Goal: Book appointment/travel/reservation

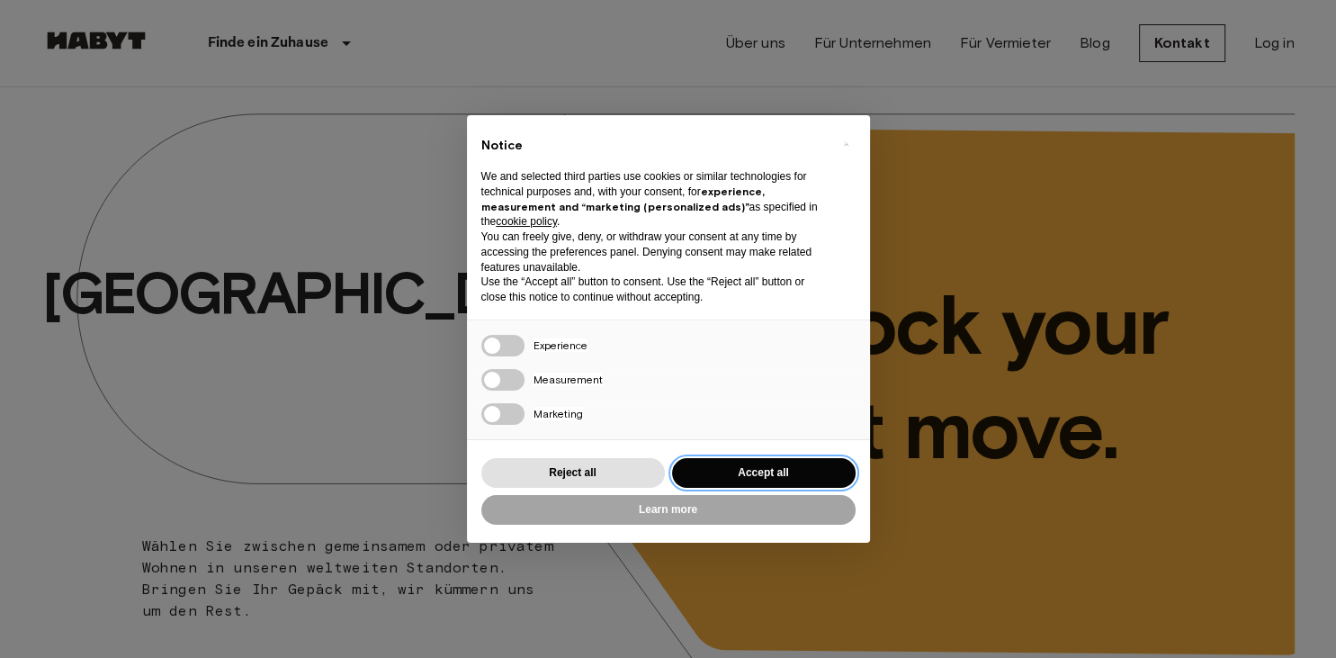
click at [725, 472] on button "Accept all" at bounding box center [764, 473] width 184 height 30
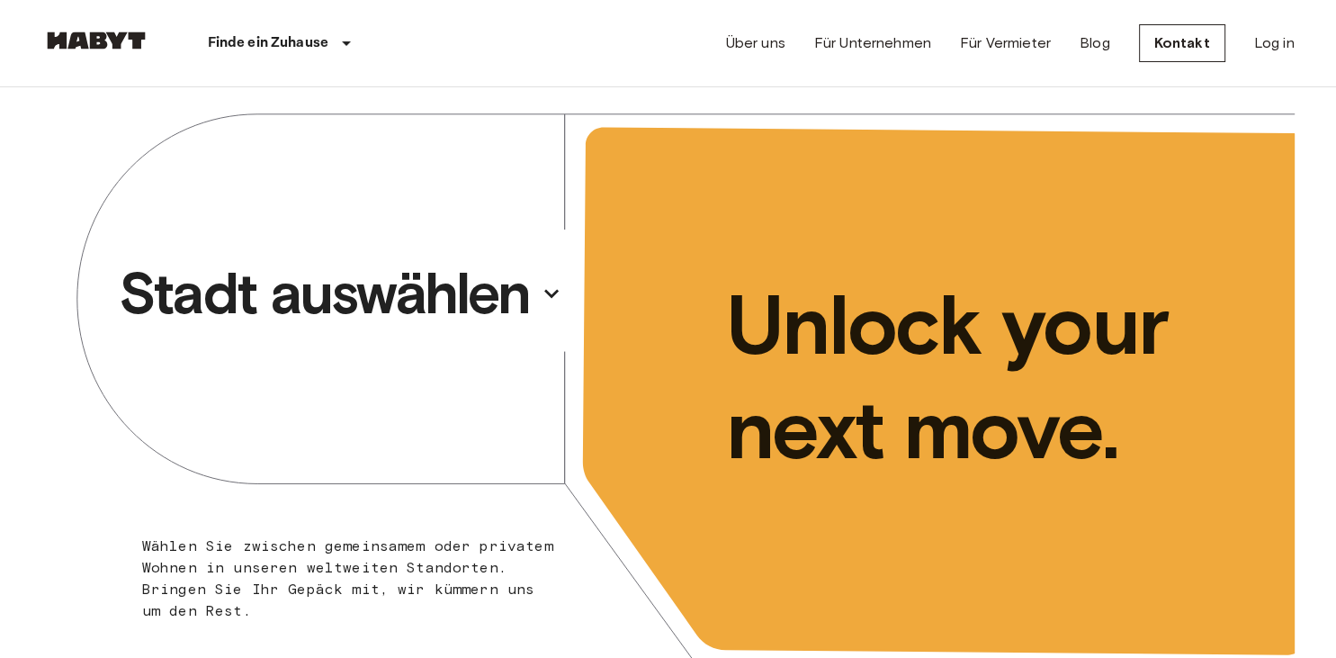
click at [412, 293] on p "Stadt auswählen" at bounding box center [324, 293] width 411 height 72
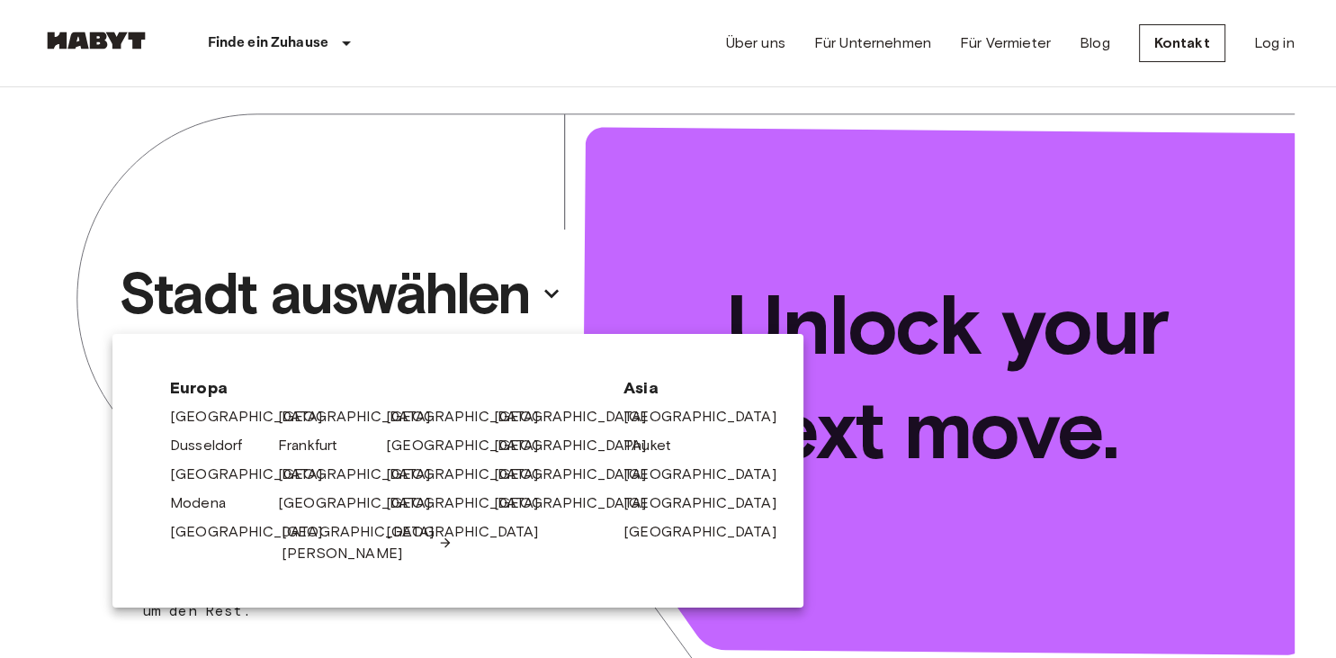
click at [320, 531] on link "[GEOGRAPHIC_DATA][PERSON_NAME]" at bounding box center [367, 542] width 171 height 43
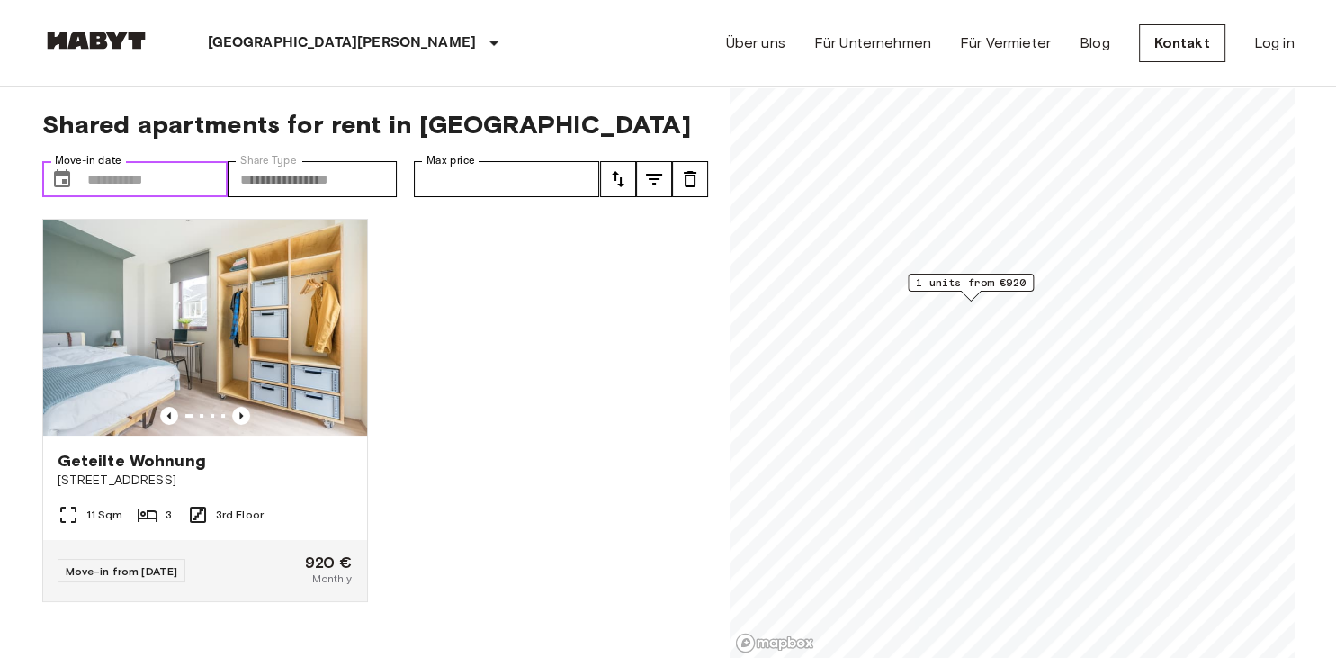
click at [49, 173] on button "Choose date" at bounding box center [62, 179] width 36 height 36
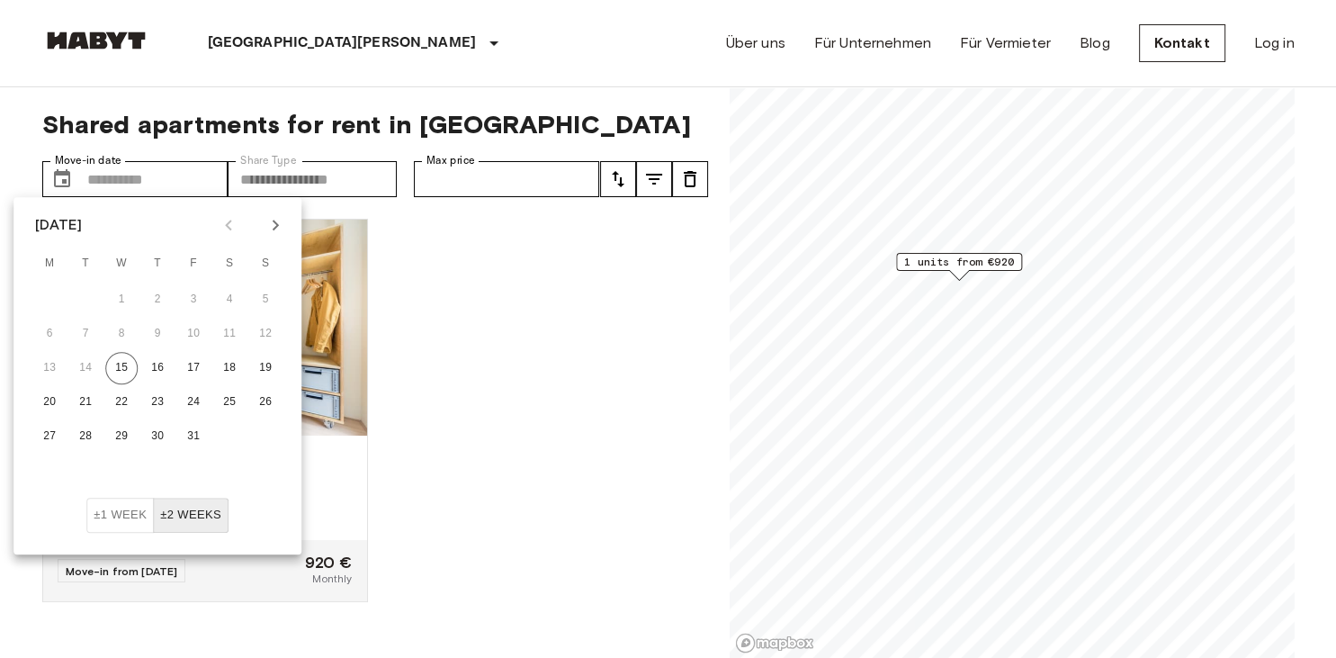
click at [277, 232] on icon "Next month" at bounding box center [275, 225] width 22 height 22
click at [273, 232] on icon "Next month" at bounding box center [275, 225] width 22 height 22
click at [152, 291] on button "1" at bounding box center [157, 299] width 32 height 32
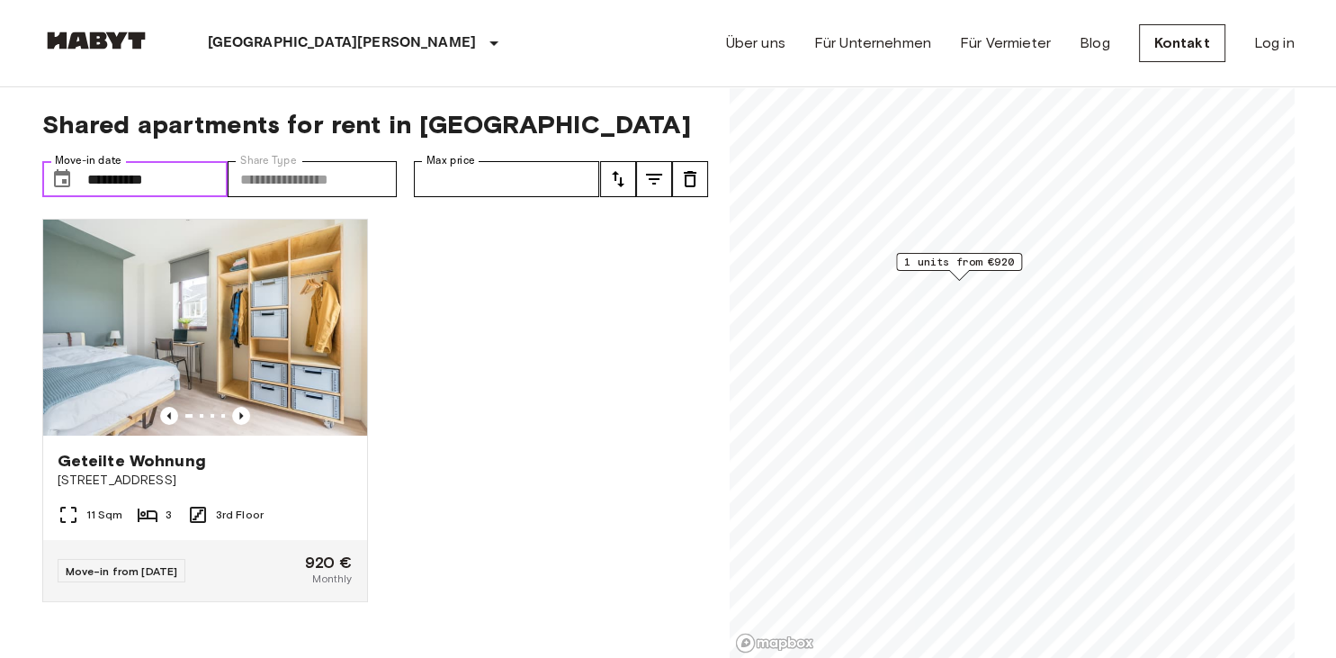
click at [205, 184] on input "**********" at bounding box center [157, 179] width 141 height 36
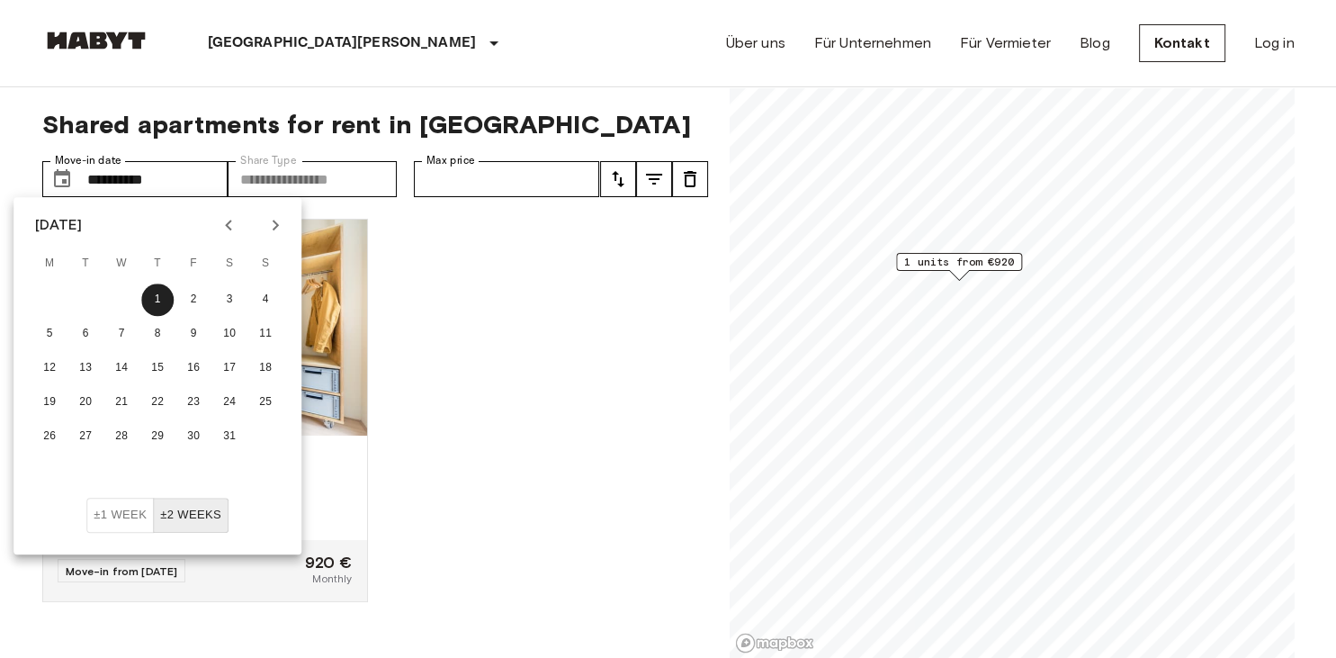
click at [188, 513] on button "±2 weeks" at bounding box center [191, 514] width 76 height 35
click at [274, 226] on icon "Next month" at bounding box center [275, 225] width 22 height 22
click at [229, 434] on button "28" at bounding box center [229, 436] width 32 height 32
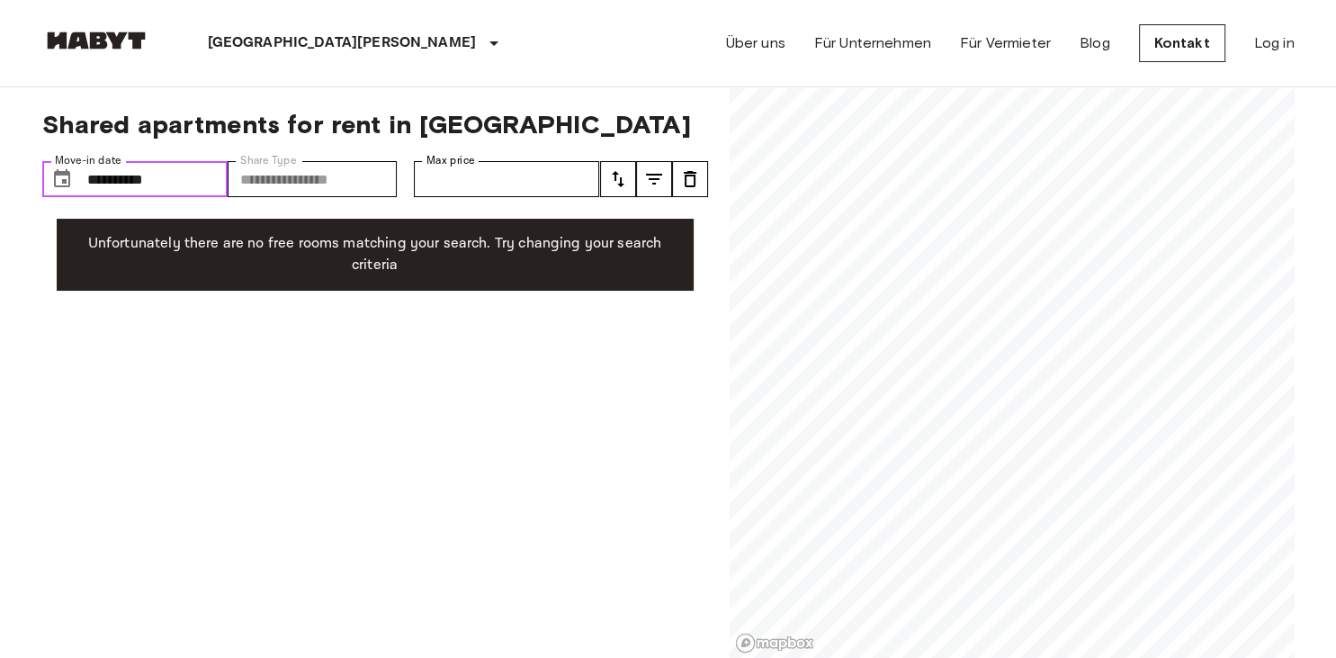
click at [175, 175] on input "**********" at bounding box center [157, 179] width 141 height 36
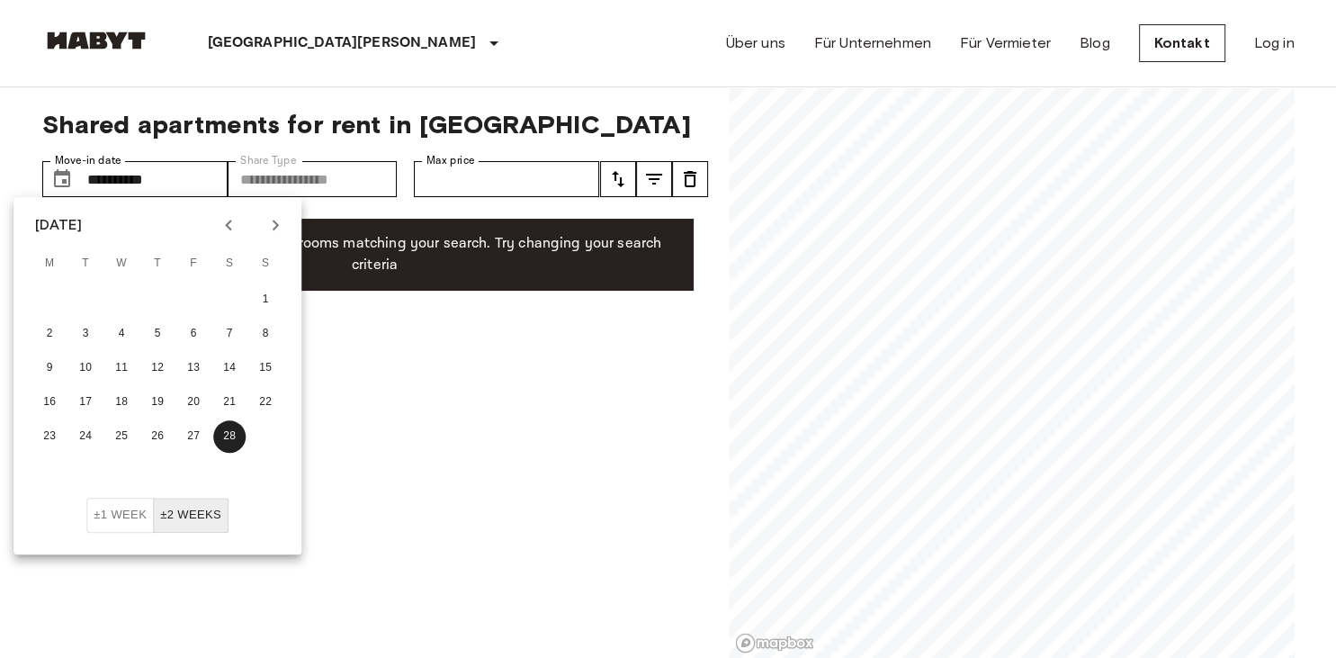
click at [220, 229] on button "Previous month" at bounding box center [228, 225] width 31 height 31
click at [158, 304] on button "1" at bounding box center [157, 299] width 32 height 32
type input "**********"
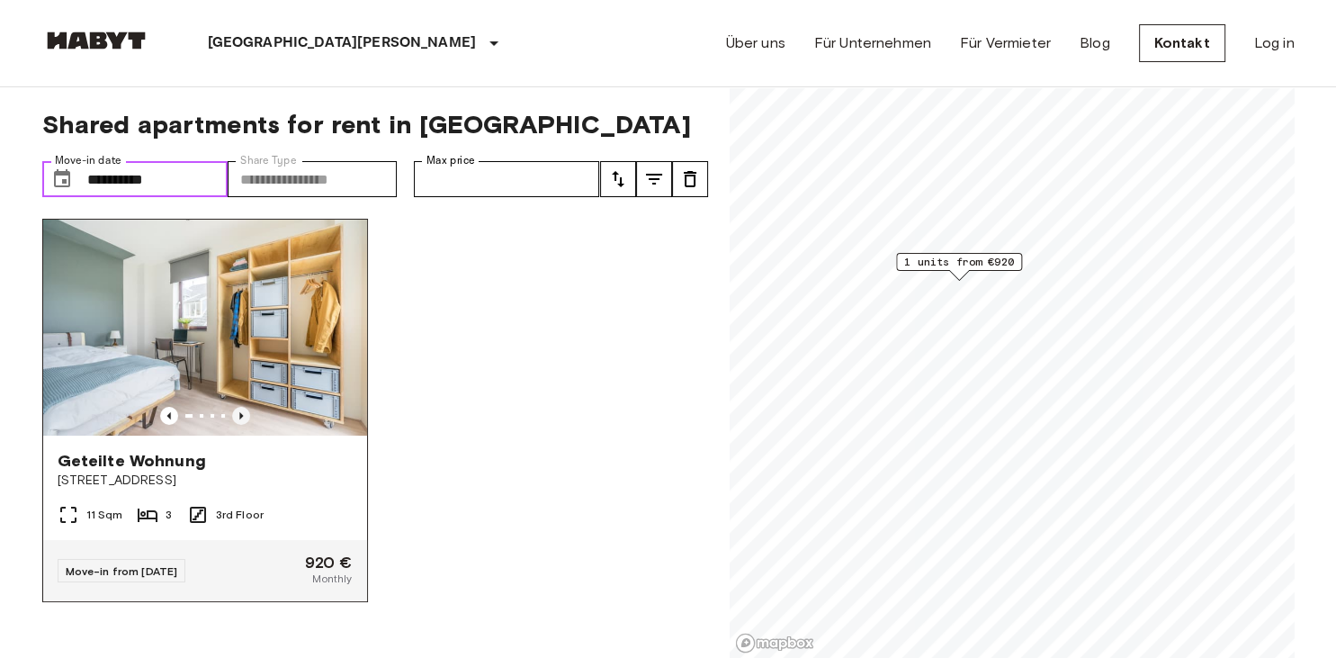
click at [245, 419] on icon "Previous image" at bounding box center [241, 416] width 18 height 18
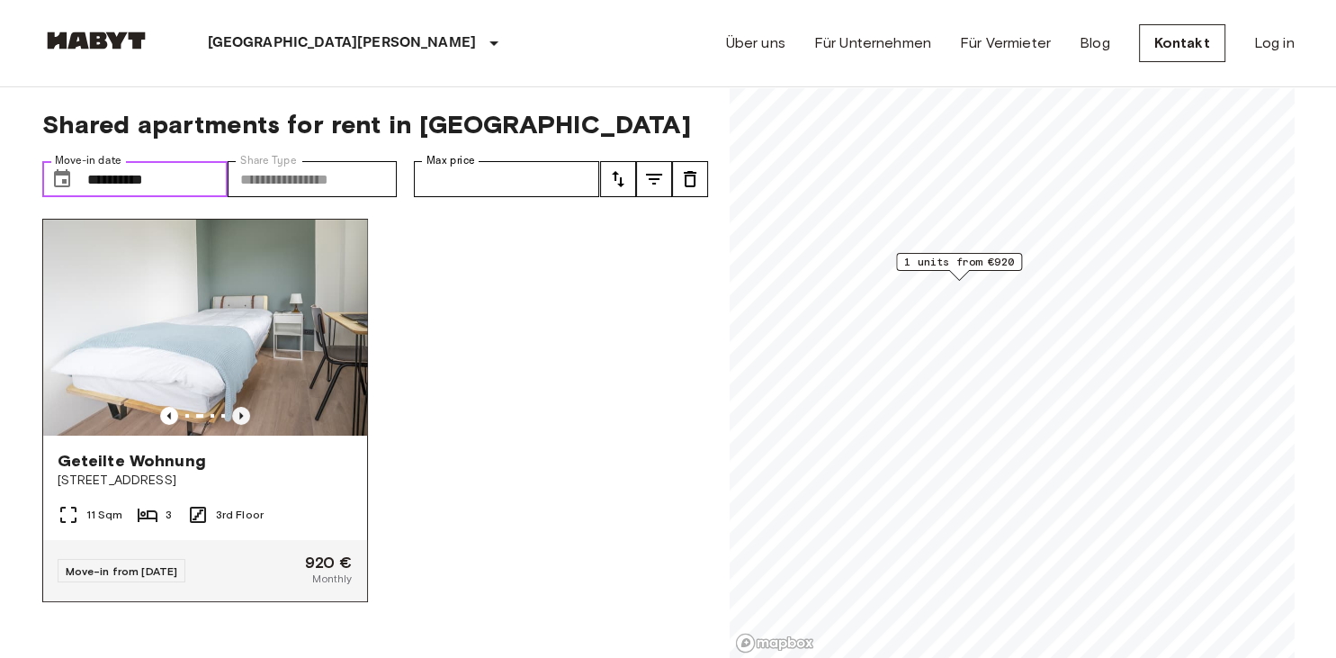
click at [245, 419] on icon "Previous image" at bounding box center [241, 416] width 18 height 18
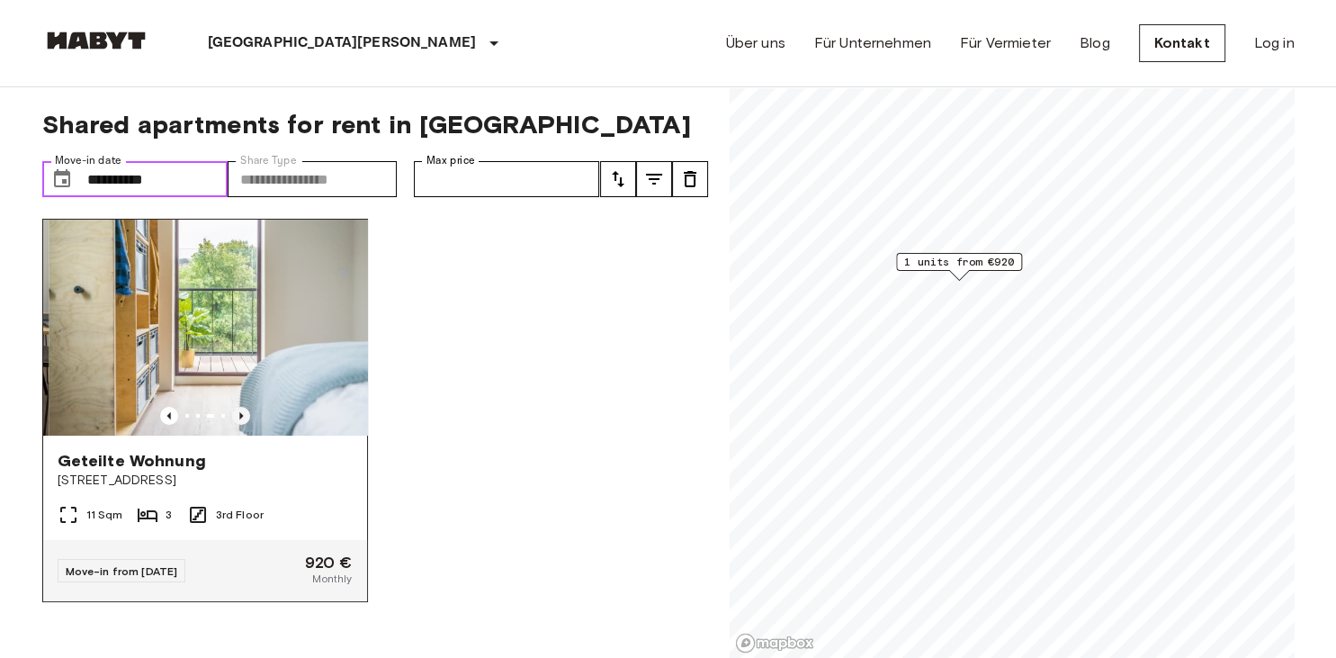
click at [245, 419] on icon "Previous image" at bounding box center [241, 416] width 18 height 18
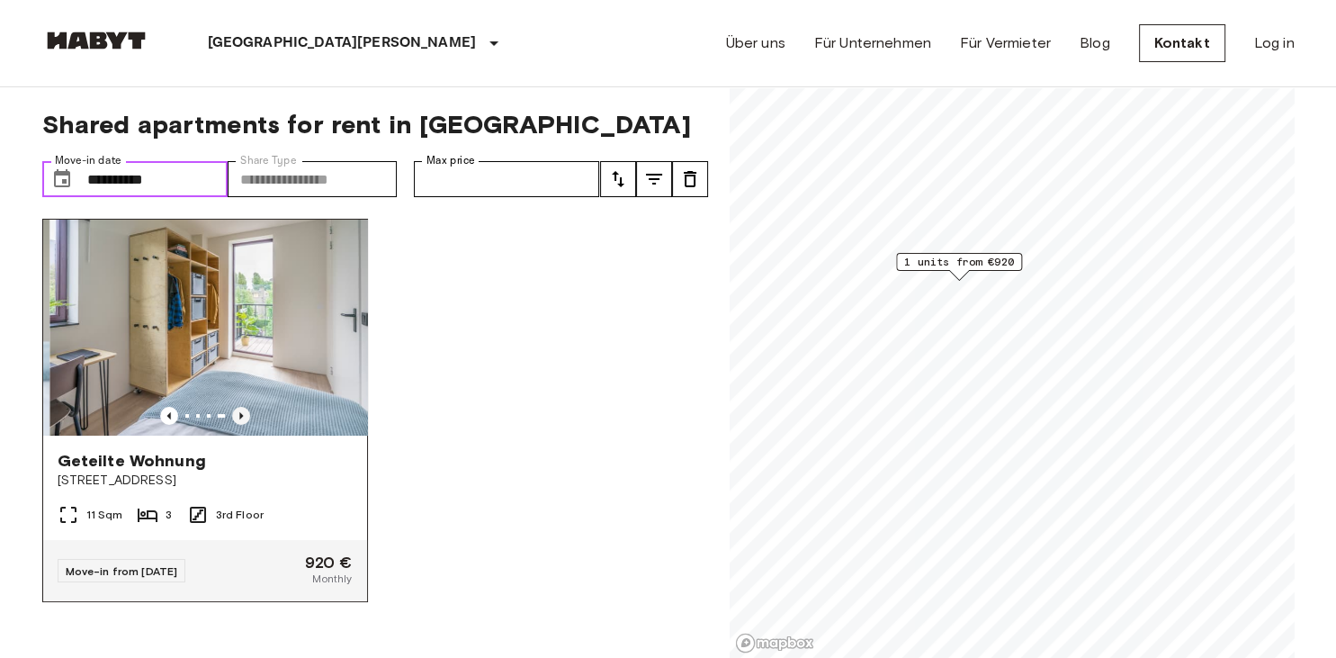
click at [245, 419] on icon "Previous image" at bounding box center [241, 416] width 18 height 18
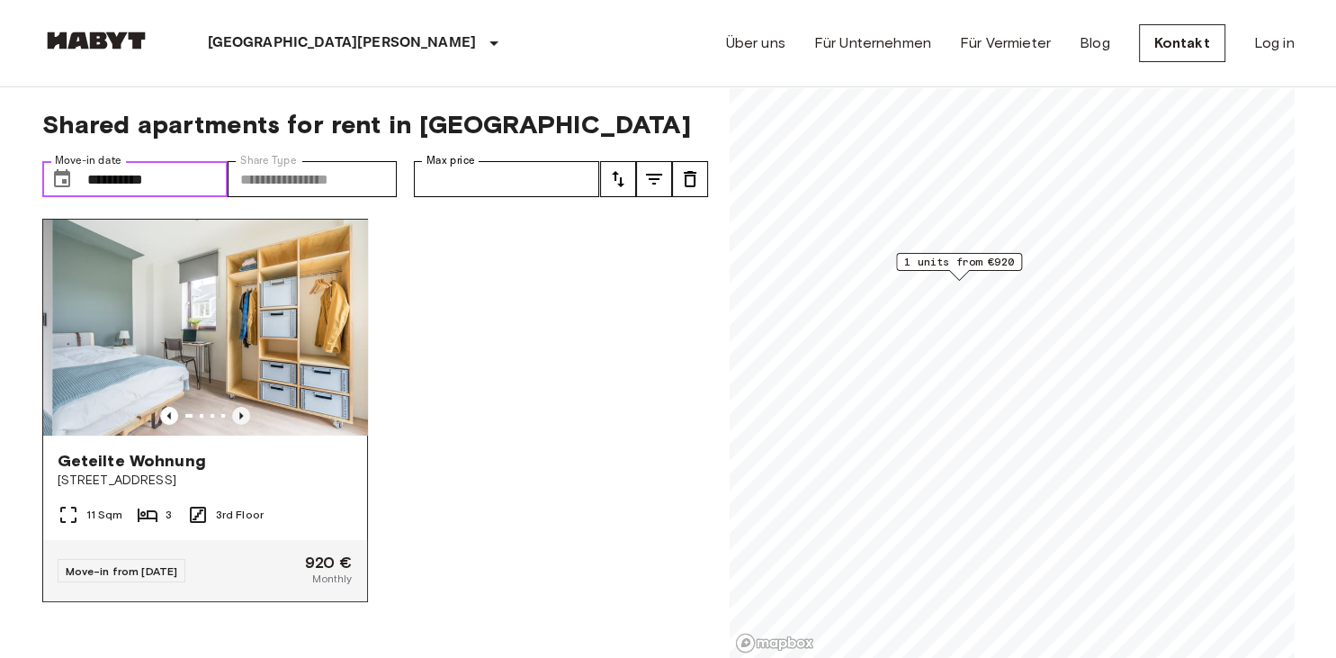
click at [245, 419] on icon "Previous image" at bounding box center [241, 416] width 18 height 18
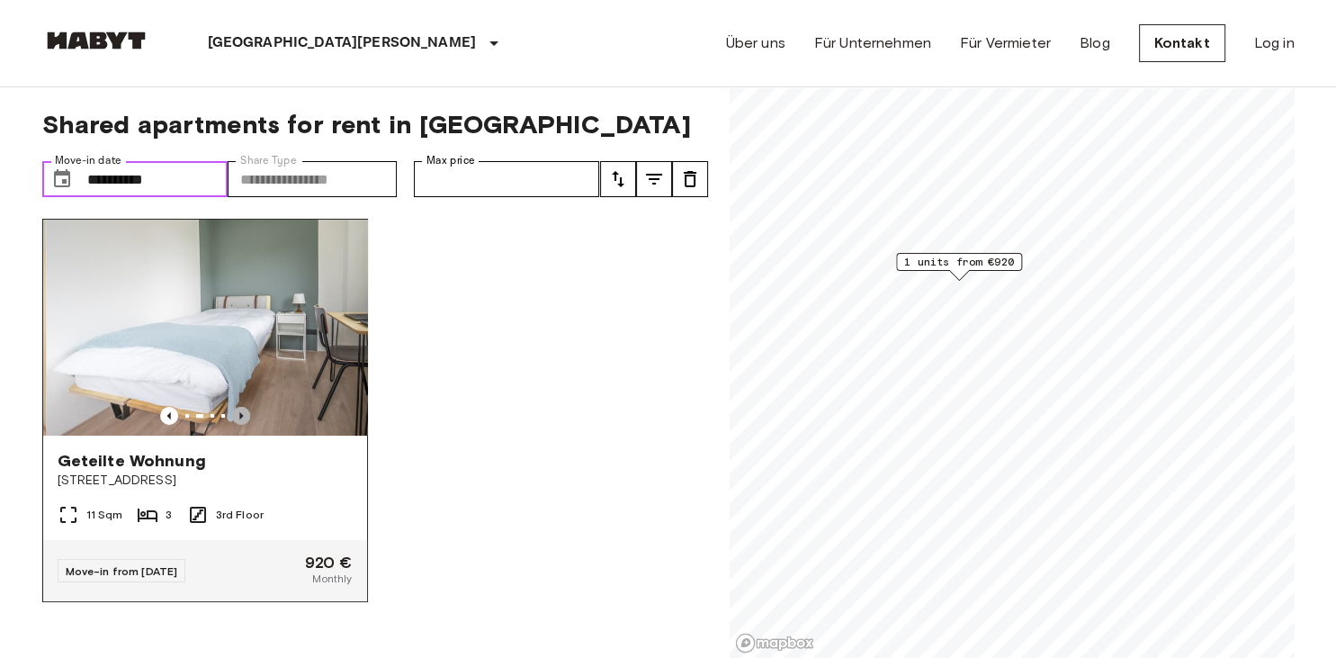
click at [245, 419] on icon "Previous image" at bounding box center [241, 416] width 18 height 18
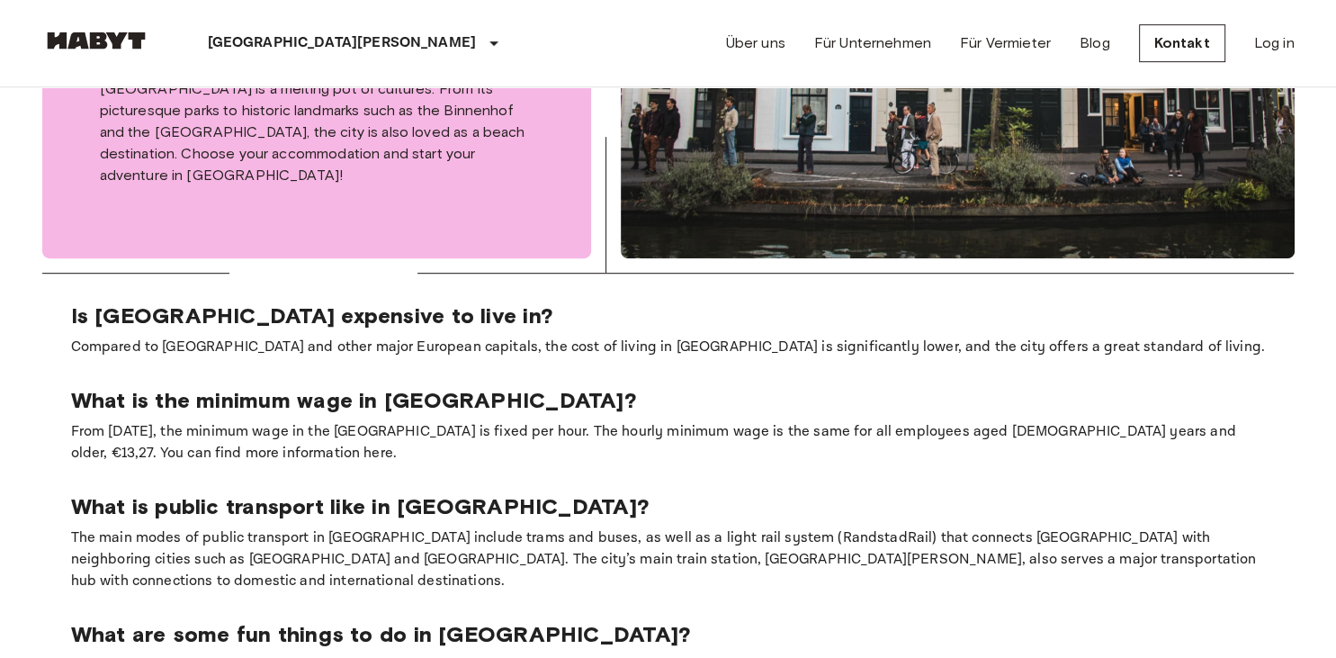
scroll to position [950, 0]
